Goal: Obtain resource: Download file/media

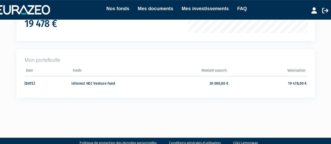
scroll to position [104, 0]
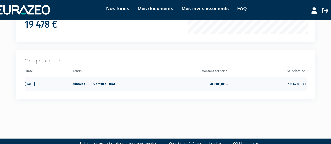
click at [292, 85] on td "19 478,00 €" at bounding box center [267, 84] width 78 height 14
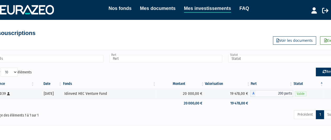
click at [326, 70] on button "Reset" at bounding box center [328, 72] width 26 height 8
type input "Fonds"
type input "Part"
type input "Statut"
click at [327, 114] on link "Suivant" at bounding box center [332, 114] width 18 height 9
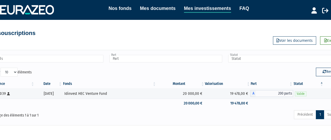
click at [14, 70] on select "10 25 50 100" at bounding box center [9, 72] width 17 height 9
select select "100"
click at [1, 68] on select "10 25 50 100" at bounding box center [9, 72] width 17 height 9
click at [122, 7] on link "Nos fonds" at bounding box center [119, 8] width 23 height 7
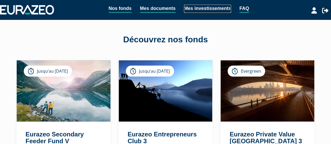
click at [191, 9] on link "Mes investissements" at bounding box center [207, 9] width 47 height 8
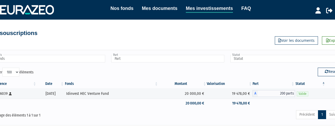
select select "100"
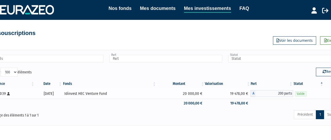
click at [85, 94] on div "Idinvest HEC Venture Fund" at bounding box center [109, 93] width 90 height 5
click at [164, 9] on link "Mes documents" at bounding box center [158, 8] width 36 height 7
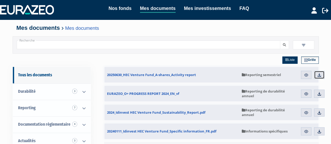
click at [321, 77] on img at bounding box center [319, 75] width 5 height 5
